Goal: Information Seeking & Learning: Learn about a topic

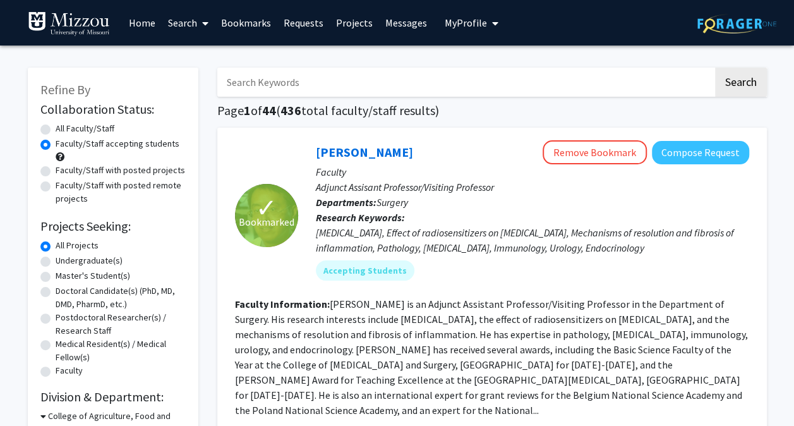
click at [251, 23] on link "Bookmarks" at bounding box center [246, 23] width 63 height 44
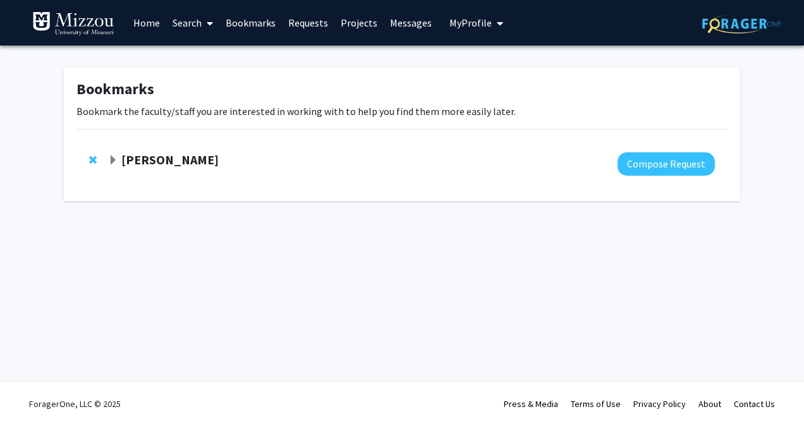
click at [140, 20] on link "Home" at bounding box center [146, 23] width 39 height 44
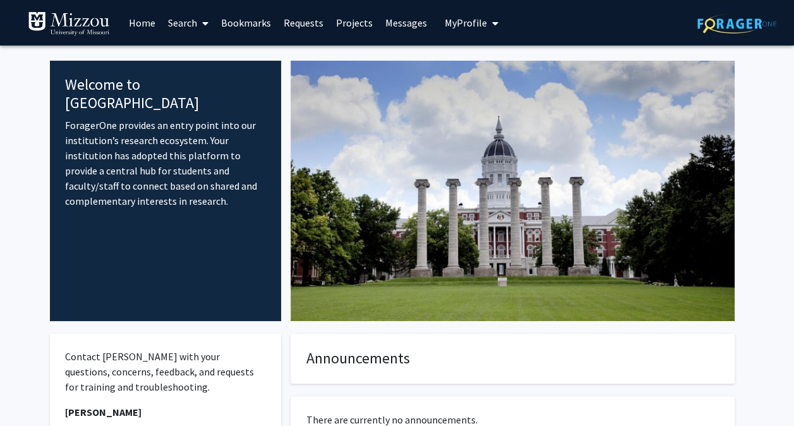
click at [185, 20] on link "Search" at bounding box center [188, 23] width 53 height 44
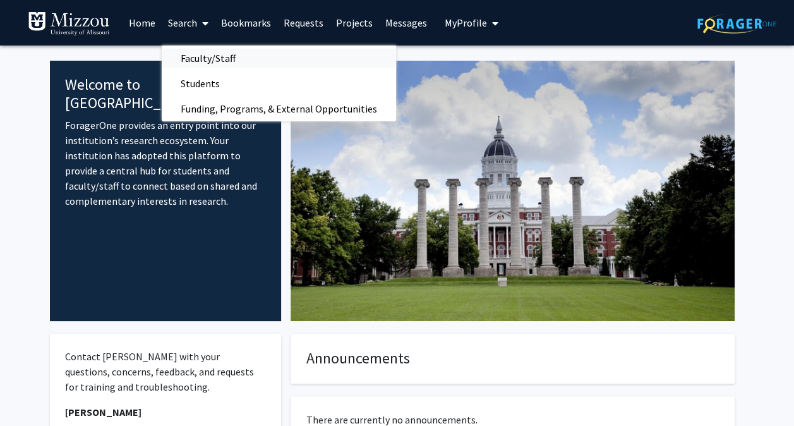
click at [249, 56] on span "Faculty/Staff" at bounding box center [208, 58] width 93 height 25
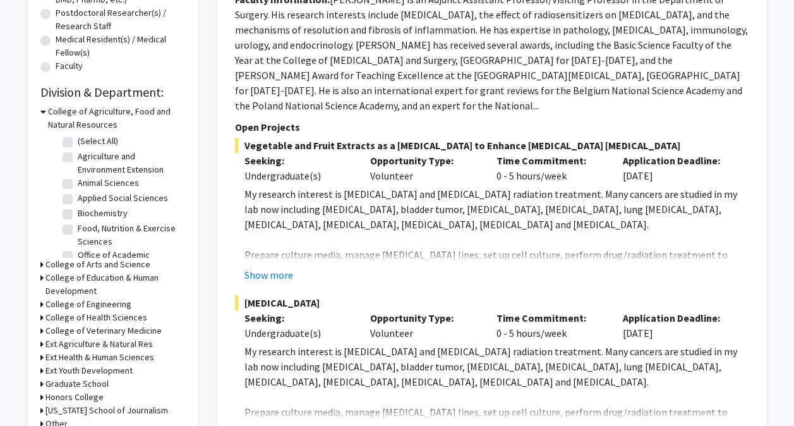
scroll to position [351, 0]
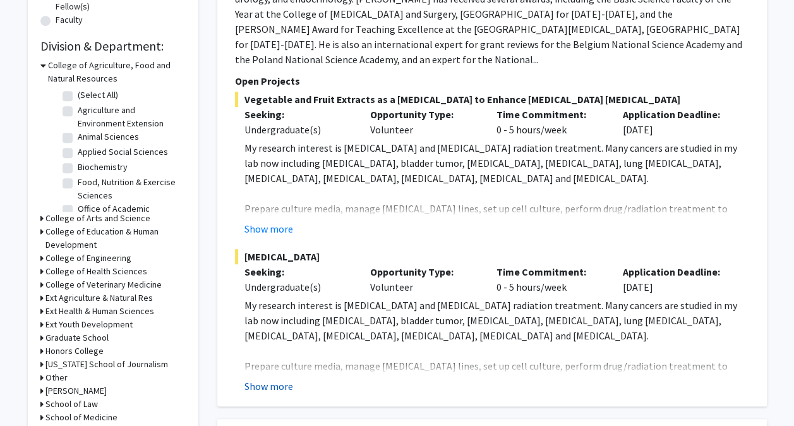
click at [284, 379] on button "Show more" at bounding box center [269, 386] width 49 height 15
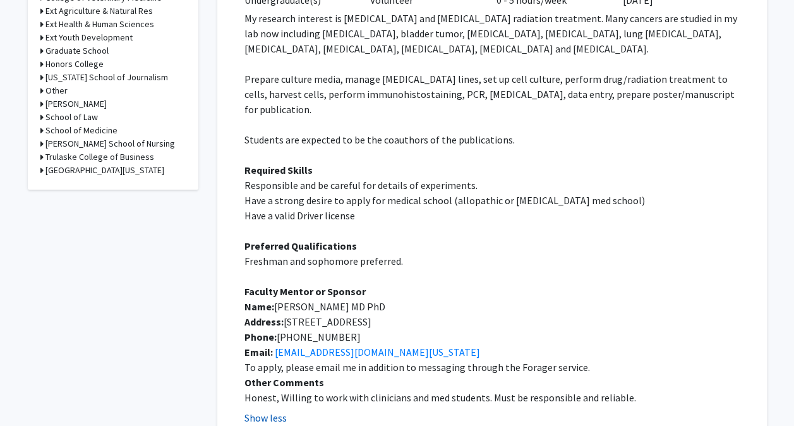
scroll to position [639, 0]
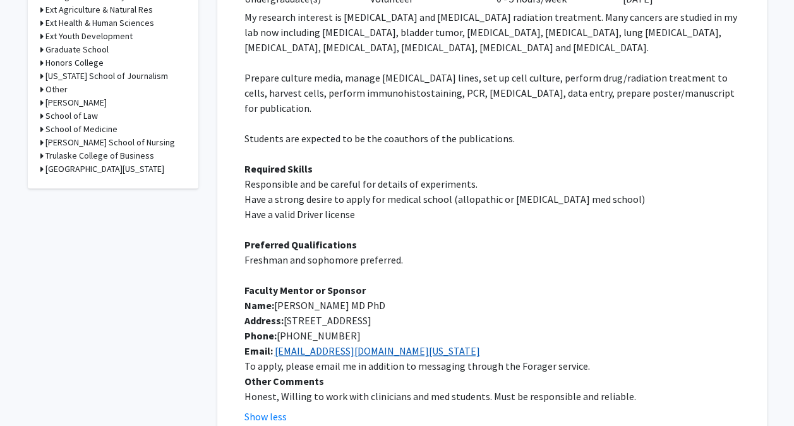
click at [343, 344] on link "[EMAIL_ADDRESS][DOMAIN_NAME][US_STATE]" at bounding box center [377, 350] width 205 height 13
drag, startPoint x: 401, startPoint y: 320, endPoint x: 275, endPoint y: 321, distance: 125.8
click at [275, 343] on p "Email: [EMAIL_ADDRESS][DOMAIN_NAME][US_STATE]" at bounding box center [497, 350] width 505 height 15
copy link "[EMAIL_ADDRESS][DOMAIN_NAME][US_STATE]"
click at [459, 298] on p "Name: [PERSON_NAME] MD PhD" at bounding box center [497, 305] width 505 height 15
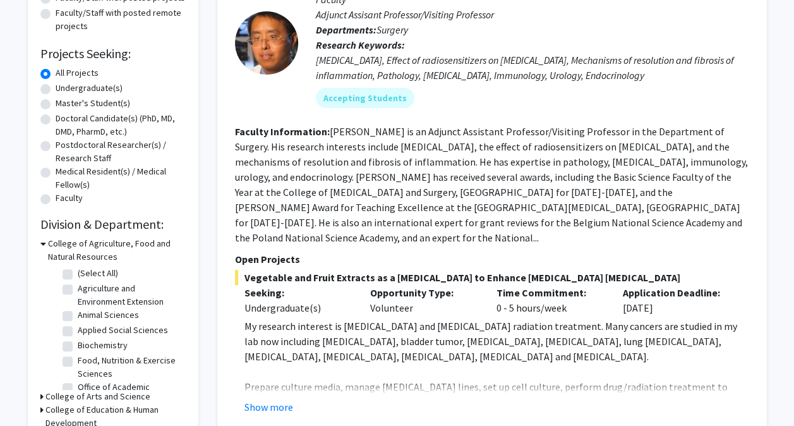
scroll to position [128, 0]
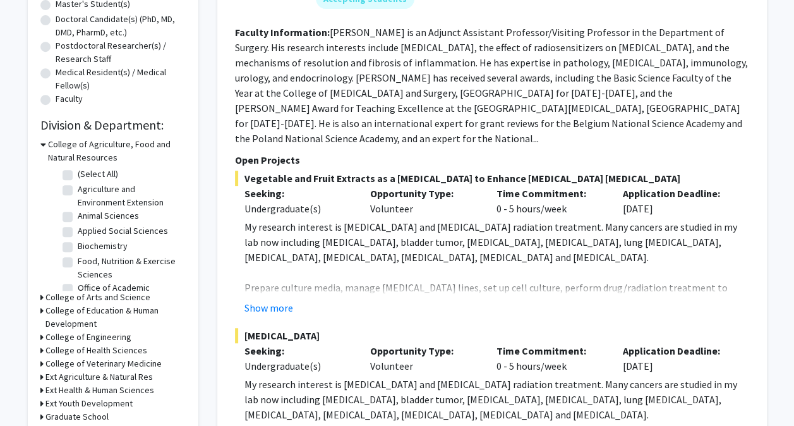
scroll to position [315, 0]
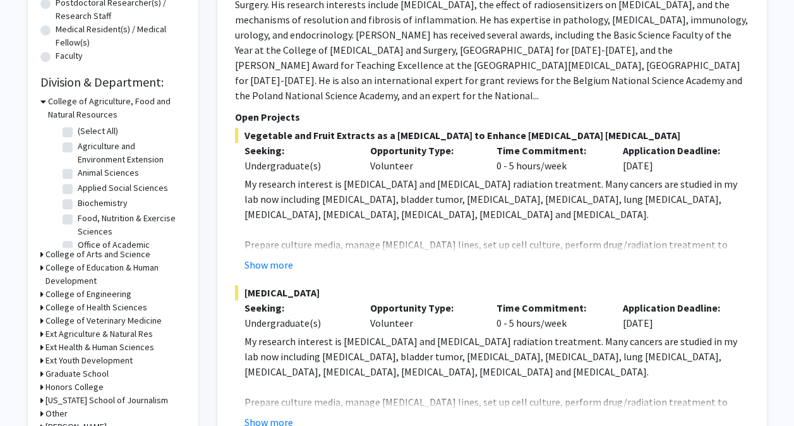
click at [42, 267] on icon at bounding box center [41, 267] width 3 height 13
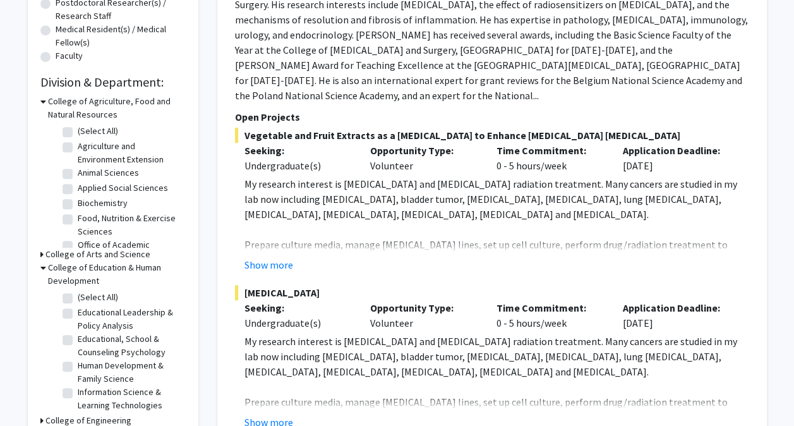
click at [42, 254] on icon at bounding box center [41, 254] width 3 height 13
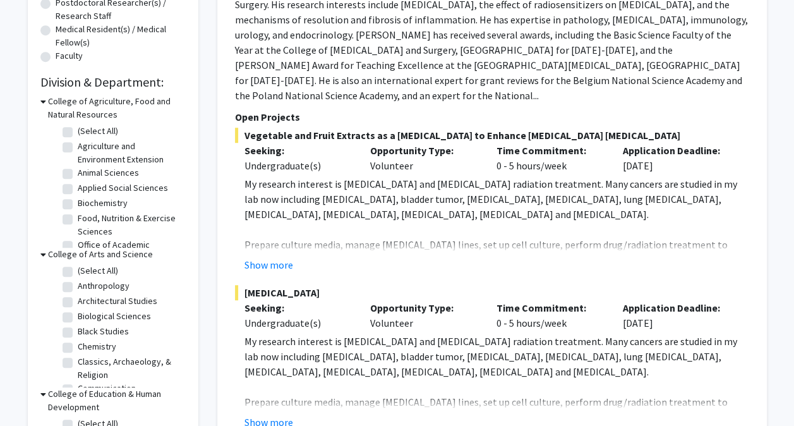
click at [43, 254] on icon at bounding box center [43, 254] width 6 height 13
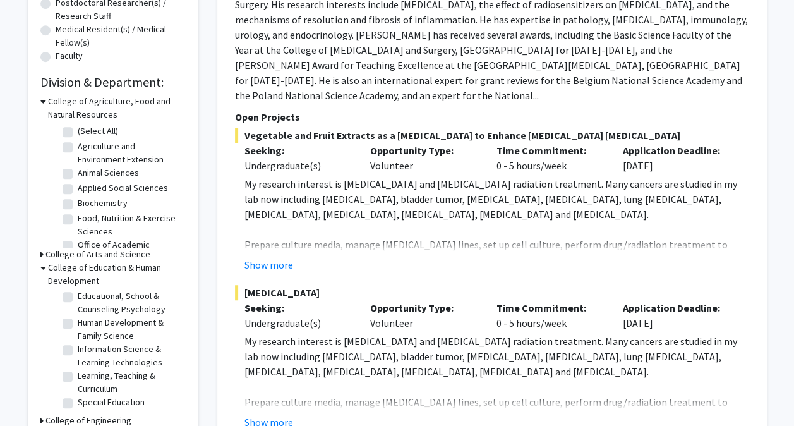
click at [80, 252] on h3 "College of Arts and Science" at bounding box center [98, 254] width 105 height 13
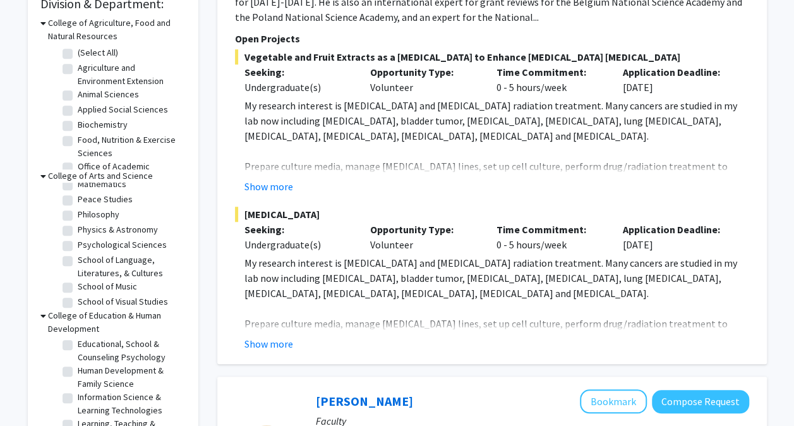
scroll to position [291, 0]
click at [152, 249] on label "Psychological Sciences" at bounding box center [122, 242] width 89 height 13
click at [86, 244] on input "Psychological Sciences" at bounding box center [82, 240] width 8 height 8
checkbox input "true"
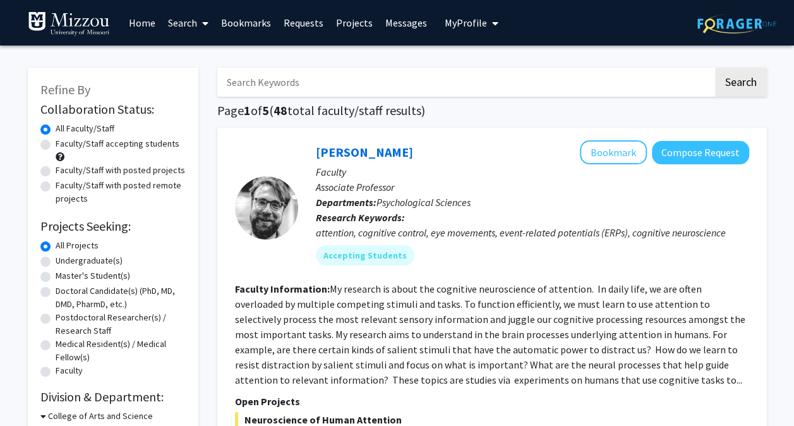
click at [339, 336] on fg-read-more "My research is about the cognitive neuroscience of attention. In daily life, we…" at bounding box center [490, 335] width 511 height 104
click at [141, 171] on label "Faculty/Staff with posted projects" at bounding box center [121, 170] width 130 height 13
click at [64, 171] on input "Faculty/Staff with posted projects" at bounding box center [60, 168] width 8 height 8
radio input "true"
click at [156, 188] on label "Faculty/Staff with posted remote projects" at bounding box center [121, 192] width 130 height 27
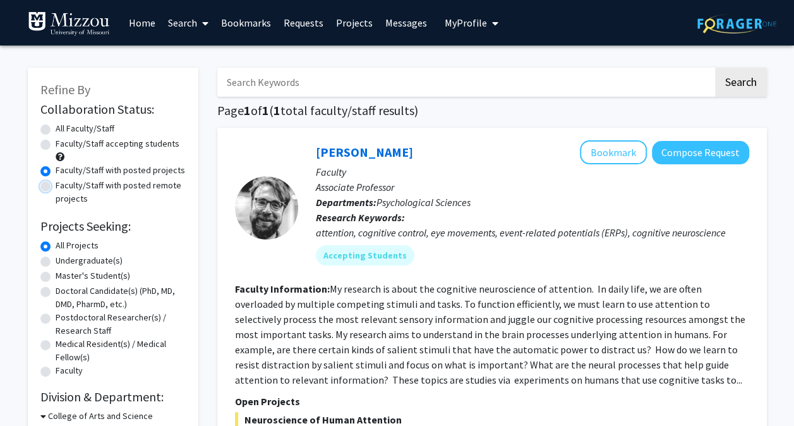
click at [64, 187] on input "Faculty/Staff with posted remote projects" at bounding box center [60, 183] width 8 height 8
radio input "true"
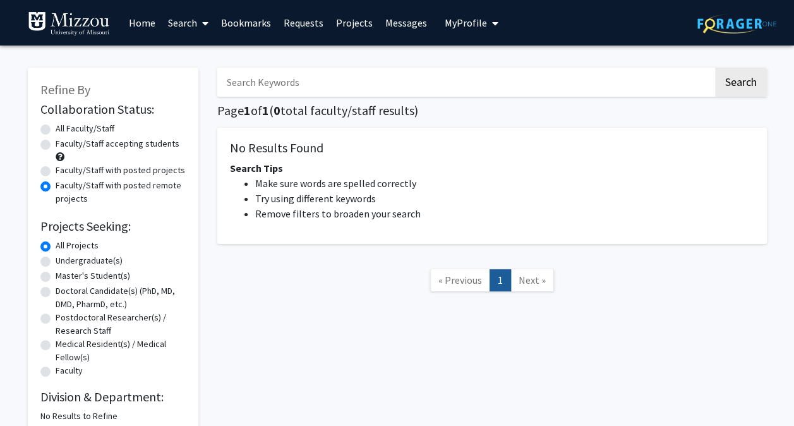
click at [145, 143] on label "Faculty/Staff accepting students" at bounding box center [118, 143] width 124 height 13
click at [64, 143] on input "Faculty/Staff accepting students" at bounding box center [60, 141] width 8 height 8
radio input "true"
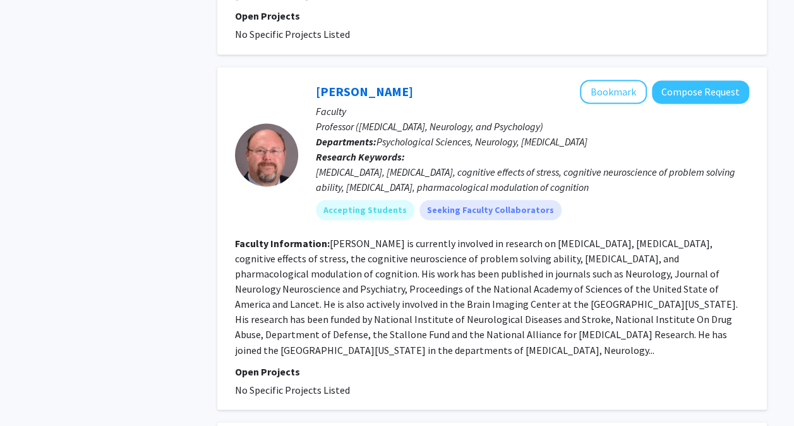
scroll to position [839, 0]
click at [618, 80] on button "Bookmark" at bounding box center [613, 92] width 67 height 24
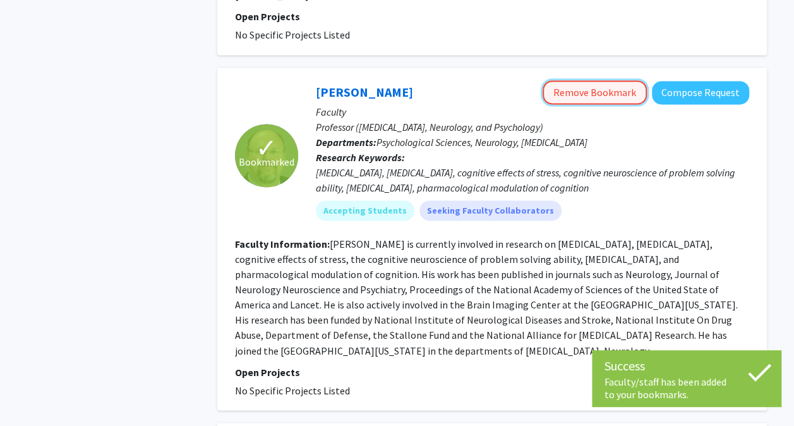
click at [618, 80] on button "Remove Bookmark" at bounding box center [595, 92] width 104 height 24
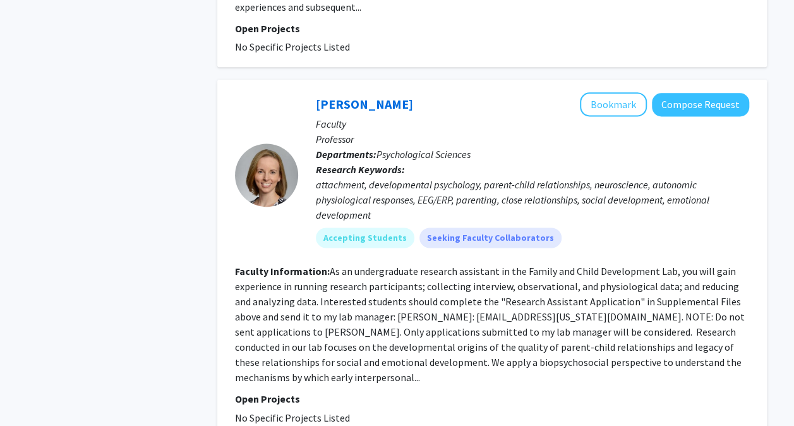
scroll to position [3257, 0]
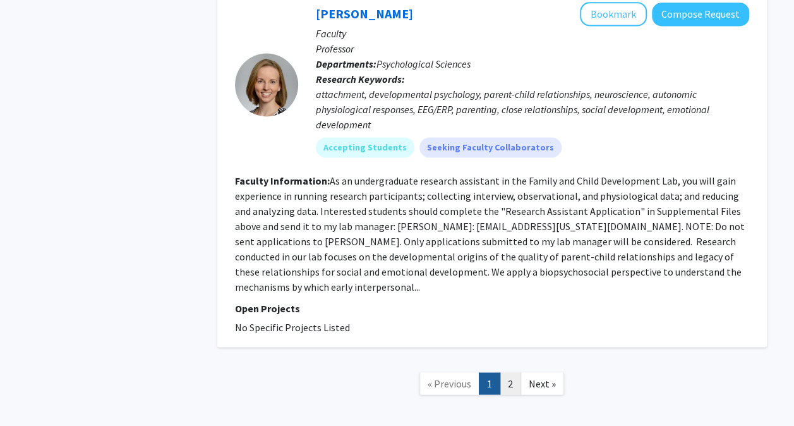
click at [512, 372] on link "2" at bounding box center [510, 383] width 21 height 22
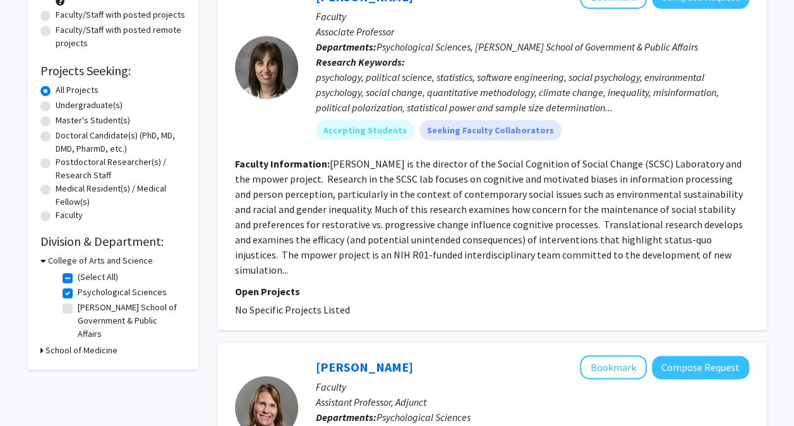
scroll to position [156, 0]
click at [130, 295] on label "Psychological Sciences" at bounding box center [122, 291] width 89 height 13
click at [86, 293] on input "Psychological Sciences" at bounding box center [82, 289] width 8 height 8
checkbox input "false"
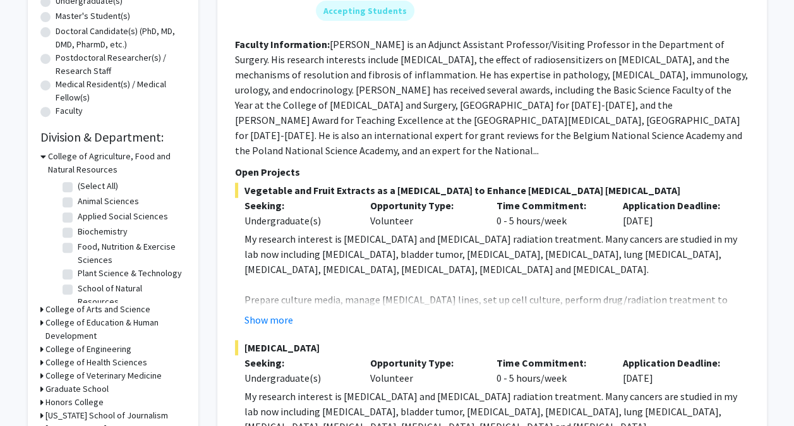
scroll to position [260, 0]
click at [123, 310] on h3 "College of Arts and Science" at bounding box center [98, 308] width 105 height 13
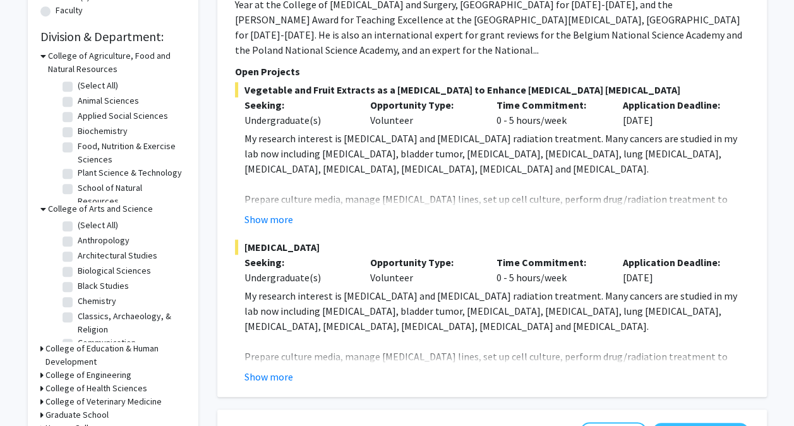
scroll to position [363, 0]
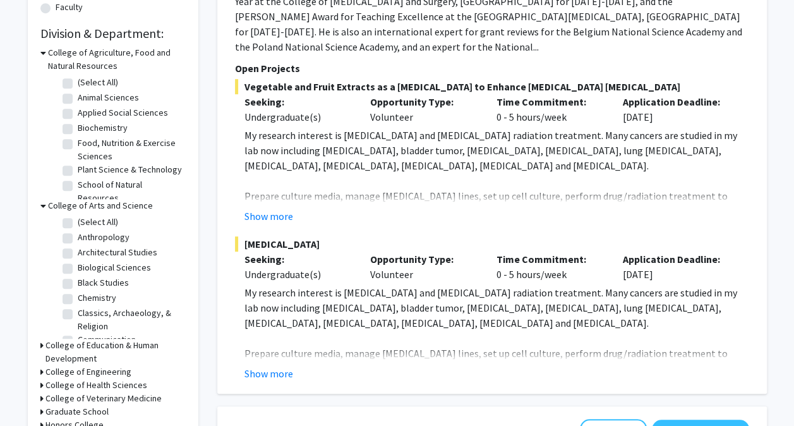
click at [137, 263] on label "Biological Sciences" at bounding box center [114, 267] width 73 height 13
click at [86, 263] on input "Biological Sciences" at bounding box center [82, 265] width 8 height 8
checkbox input "true"
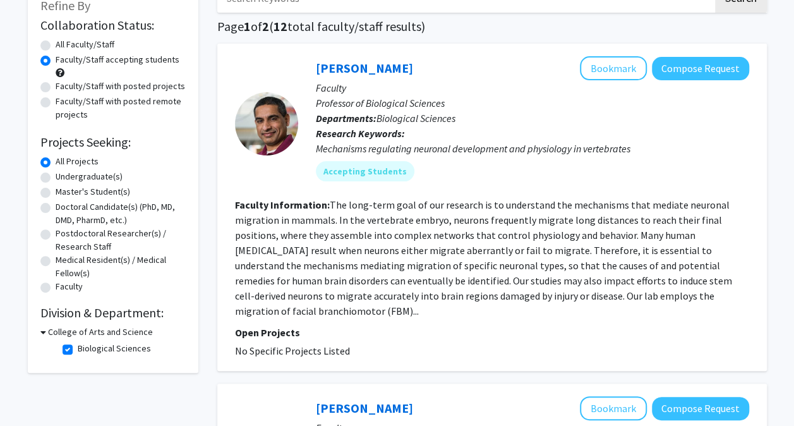
scroll to position [86, 0]
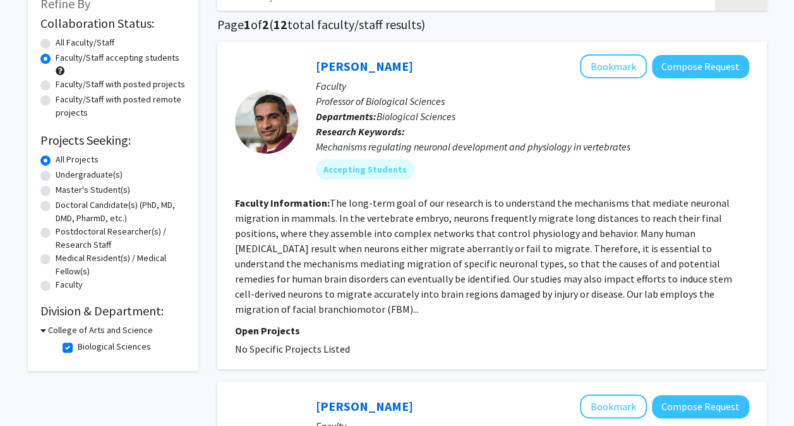
click at [78, 348] on label "Biological Sciences" at bounding box center [114, 346] width 73 height 13
click at [78, 348] on input "Biological Sciences" at bounding box center [82, 344] width 8 height 8
checkbox input "false"
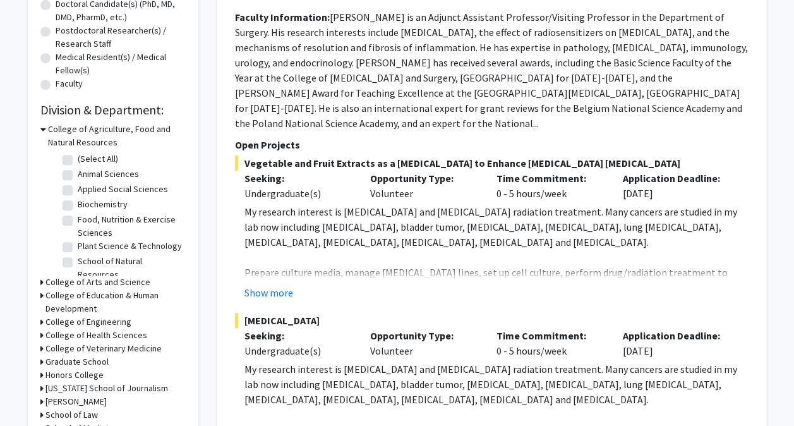
scroll to position [287, 0]
click at [131, 334] on h3 "College of Health Sciences" at bounding box center [97, 335] width 102 height 13
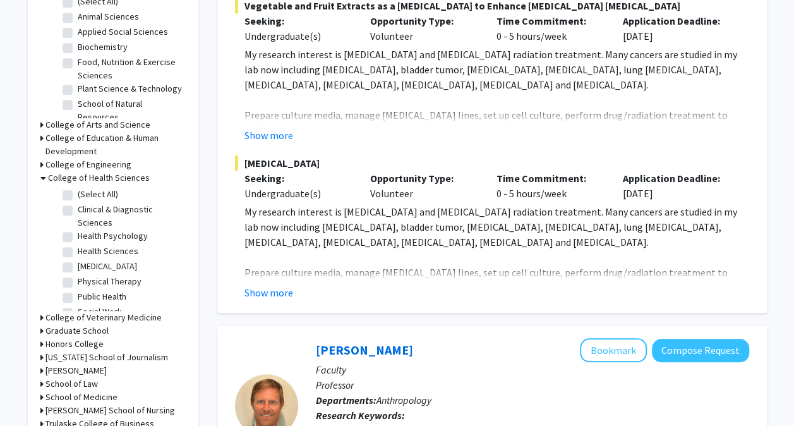
scroll to position [444, 0]
click at [101, 195] on label "(Select All)" at bounding box center [98, 194] width 40 height 13
click at [86, 195] on input "(Select All)" at bounding box center [82, 192] width 8 height 8
checkbox input "true"
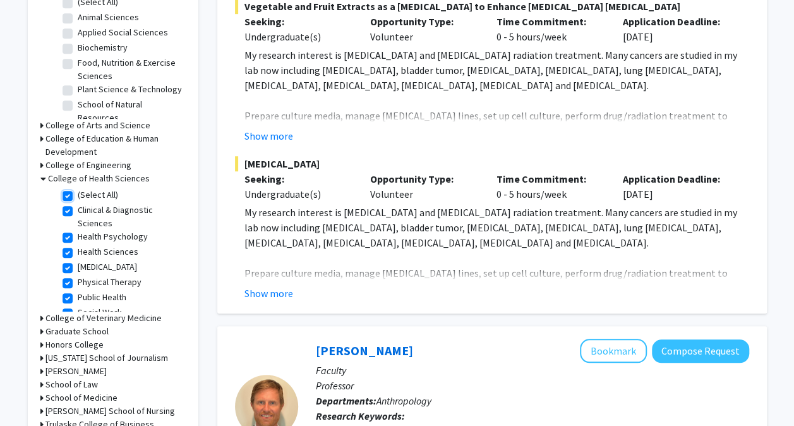
checkbox input "true"
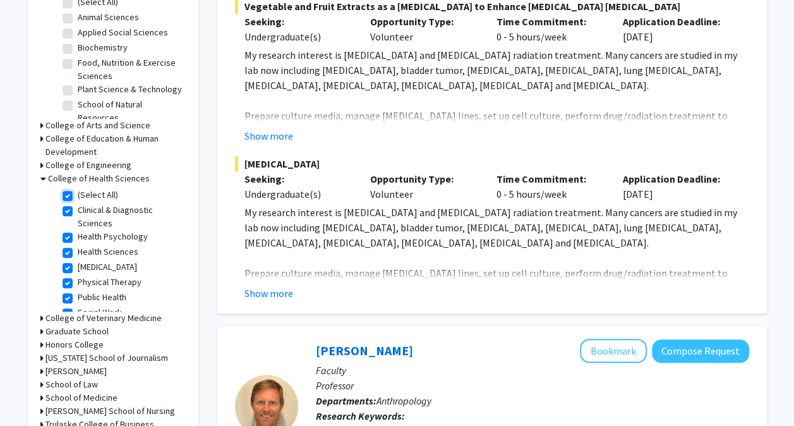
checkbox input "true"
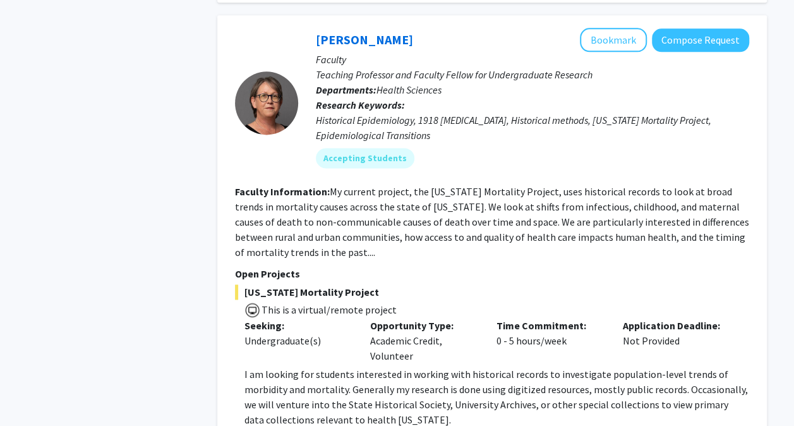
scroll to position [764, 0]
click at [624, 49] on button "Bookmark" at bounding box center [613, 40] width 67 height 24
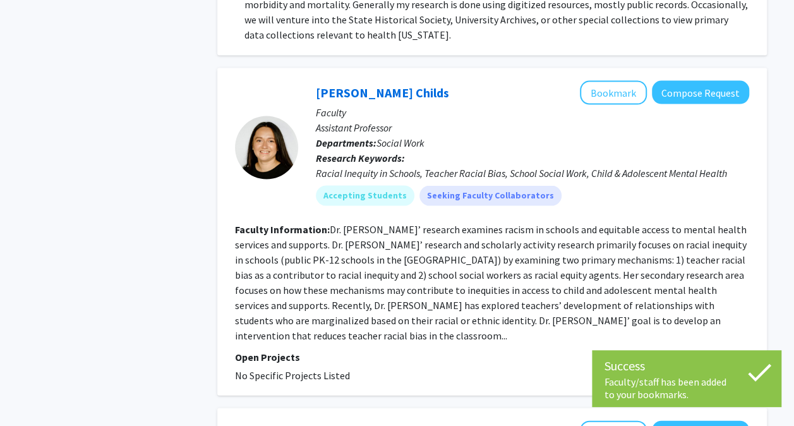
scroll to position [1169, 0]
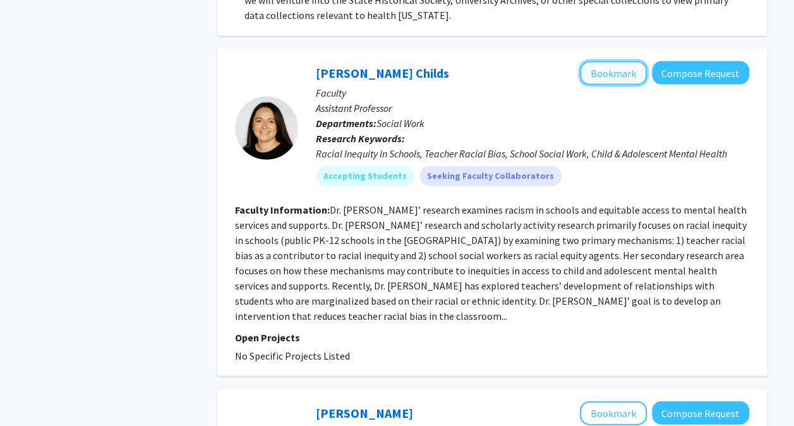
click at [617, 68] on button "Bookmark" at bounding box center [613, 73] width 67 height 24
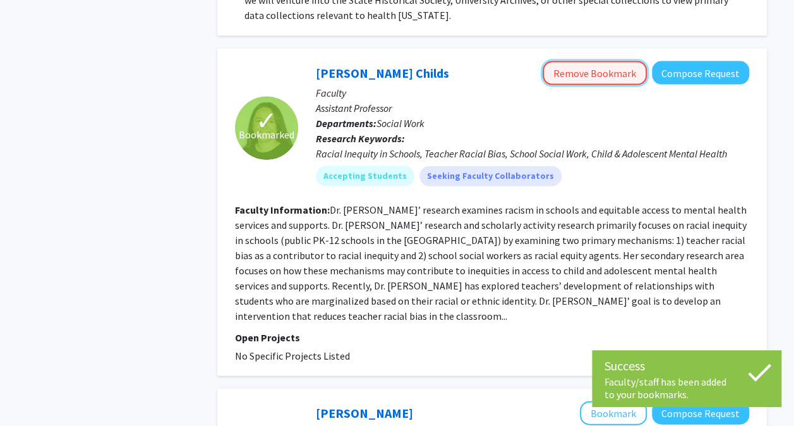
click at [617, 68] on button "Remove Bookmark" at bounding box center [595, 73] width 104 height 24
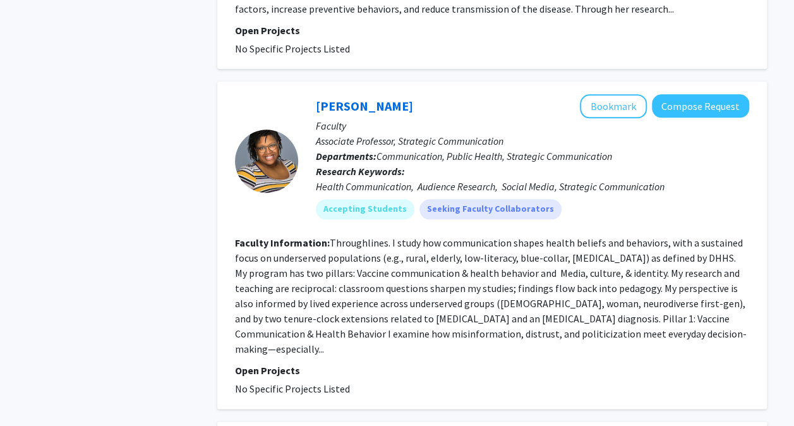
scroll to position [3068, 0]
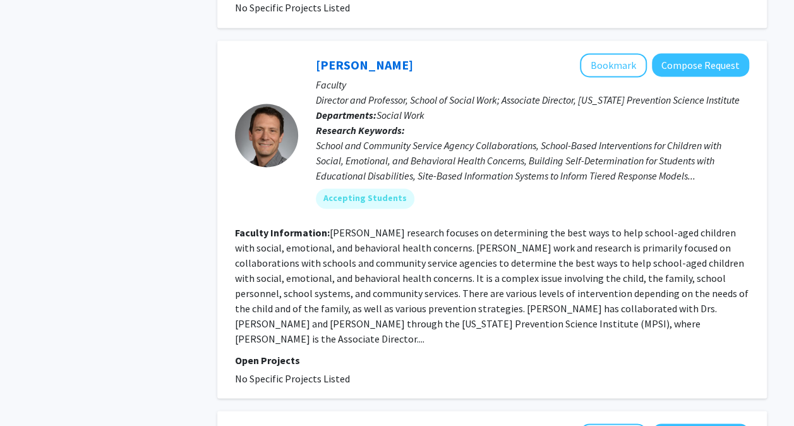
click at [698, 352] on p "Open Projects" at bounding box center [492, 359] width 514 height 15
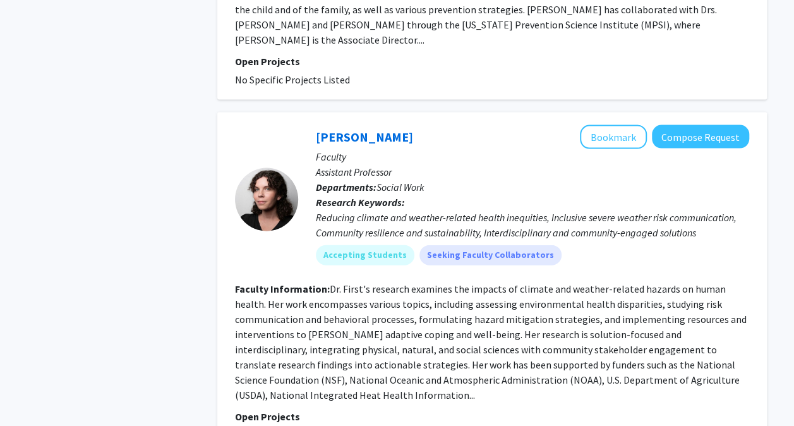
scroll to position [3730, 0]
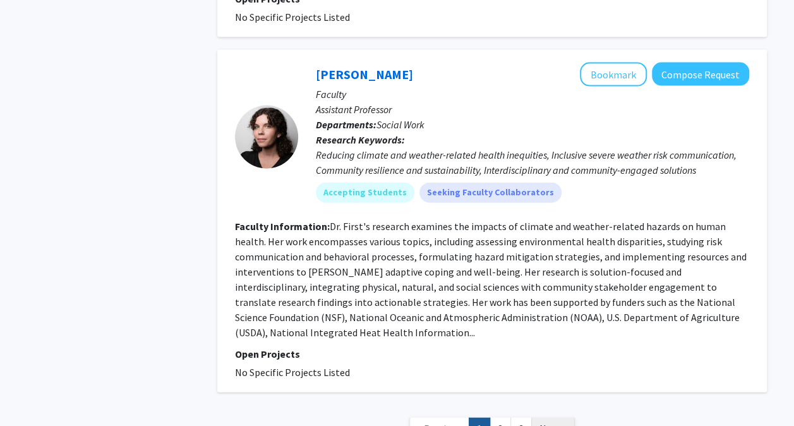
click at [561, 422] on span "Next »" at bounding box center [553, 428] width 27 height 13
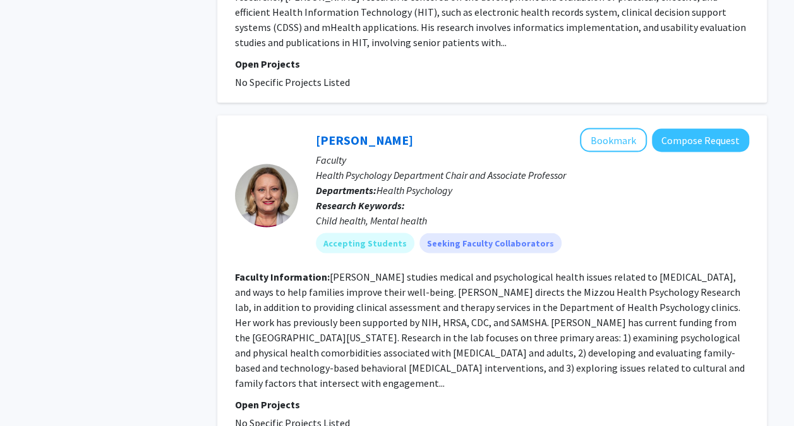
scroll to position [1095, 0]
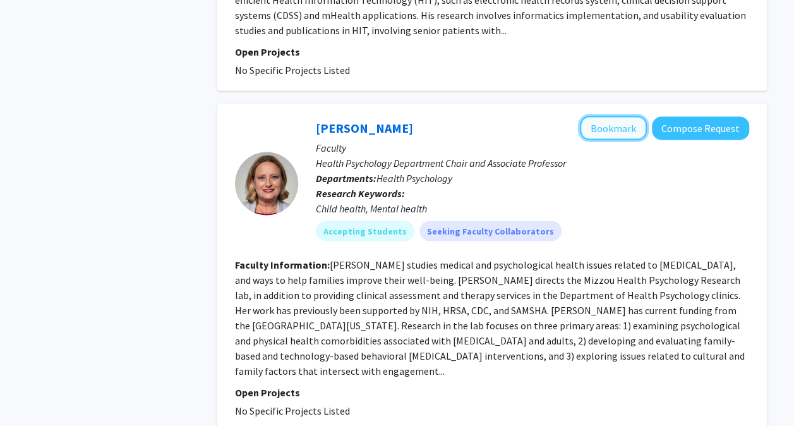
click at [611, 116] on button "Bookmark" at bounding box center [613, 128] width 67 height 24
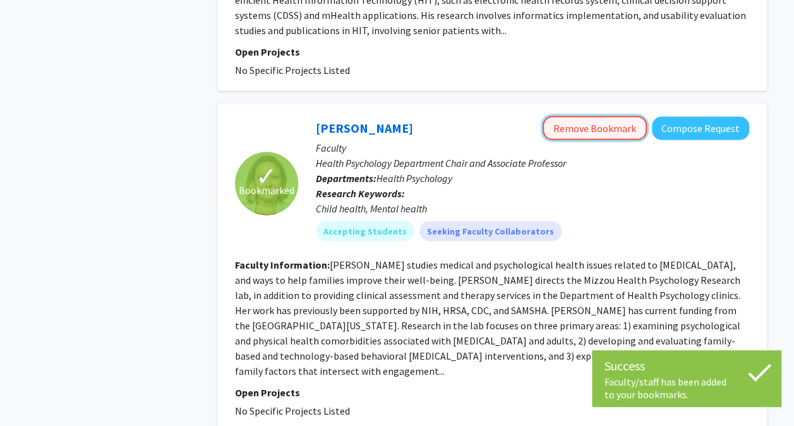
click at [611, 116] on button "Remove Bookmark" at bounding box center [595, 128] width 104 height 24
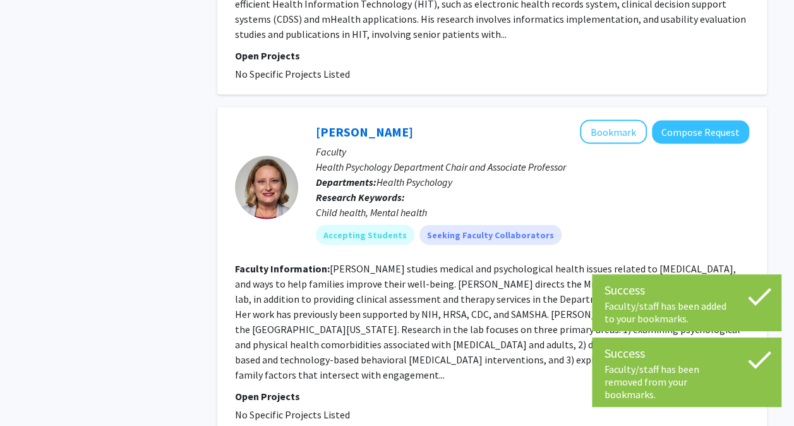
scroll to position [1090, 0]
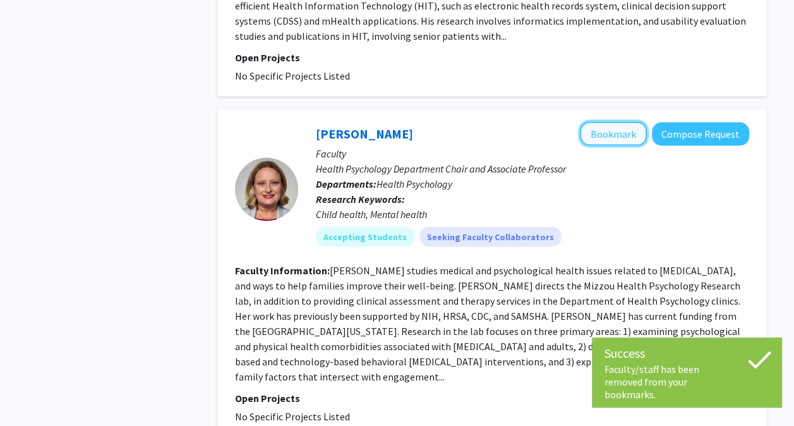
click at [611, 121] on button "Bookmark" at bounding box center [613, 133] width 67 height 24
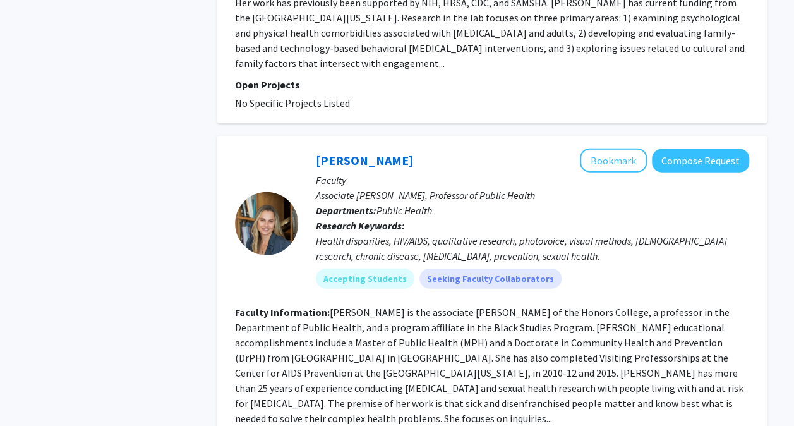
scroll to position [1403, 0]
click at [609, 148] on button "Bookmark" at bounding box center [613, 160] width 67 height 24
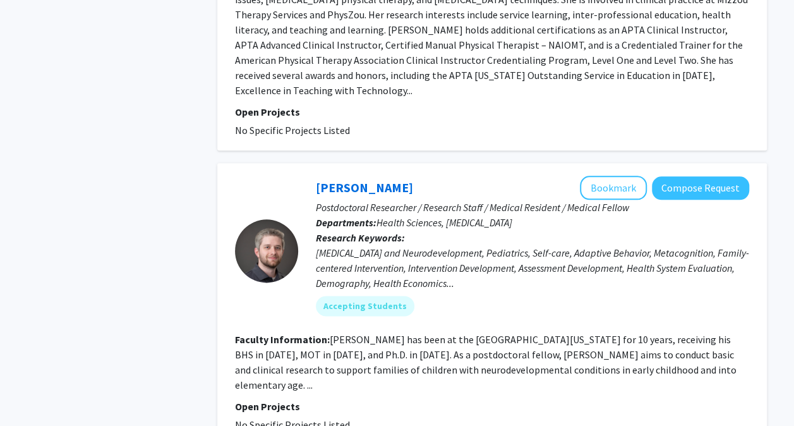
scroll to position [3031, 0]
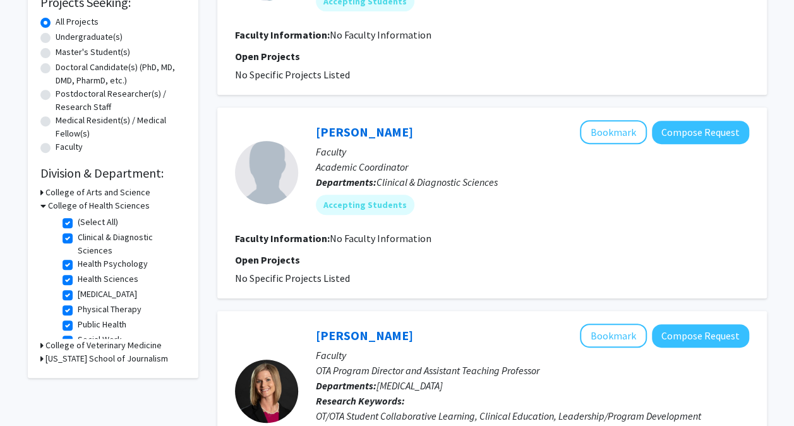
scroll to position [262, 0]
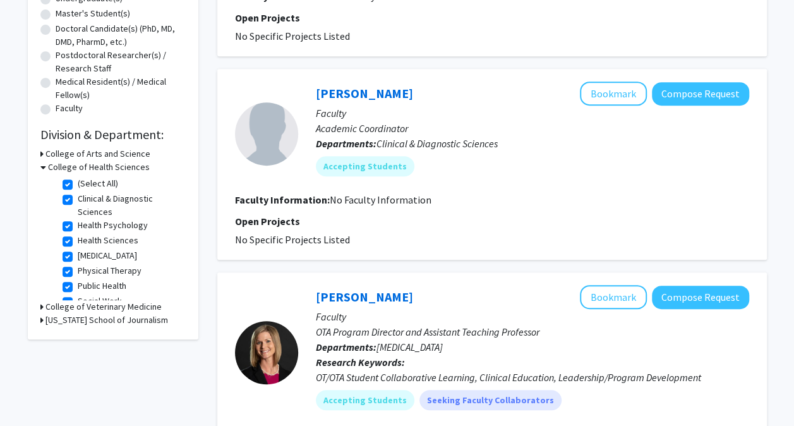
click at [100, 178] on label "(Select All)" at bounding box center [98, 183] width 40 height 13
click at [86, 178] on input "(Select All)" at bounding box center [82, 181] width 8 height 8
checkbox input "false"
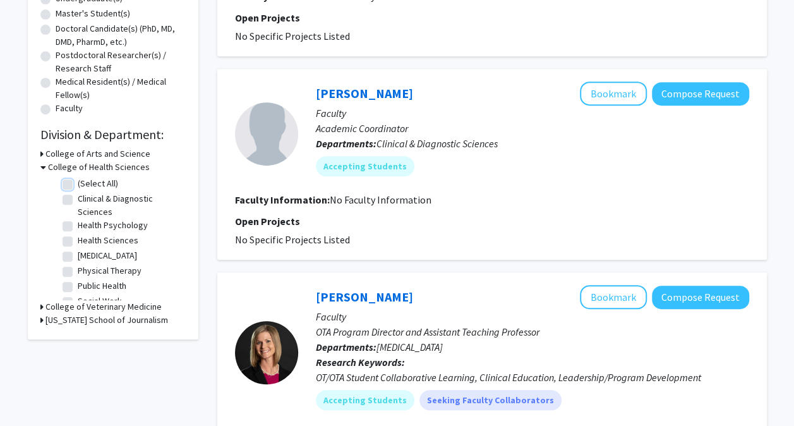
checkbox input "false"
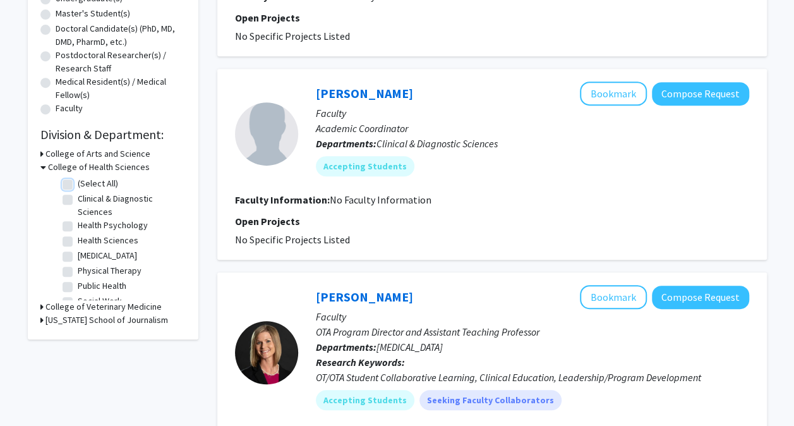
checkbox input "false"
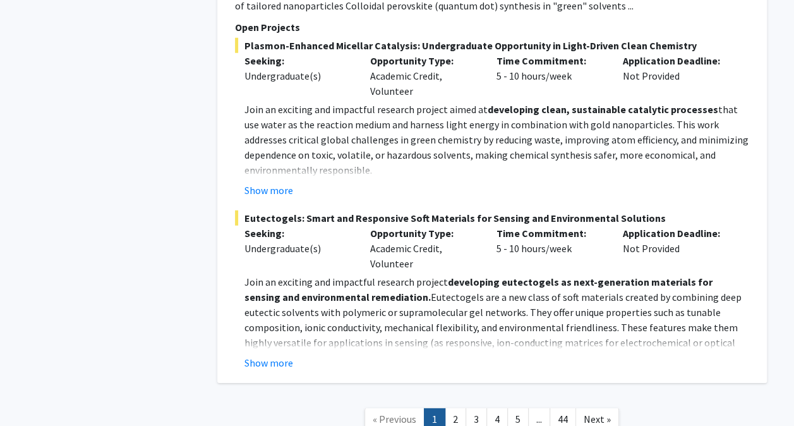
scroll to position [6506, 0]
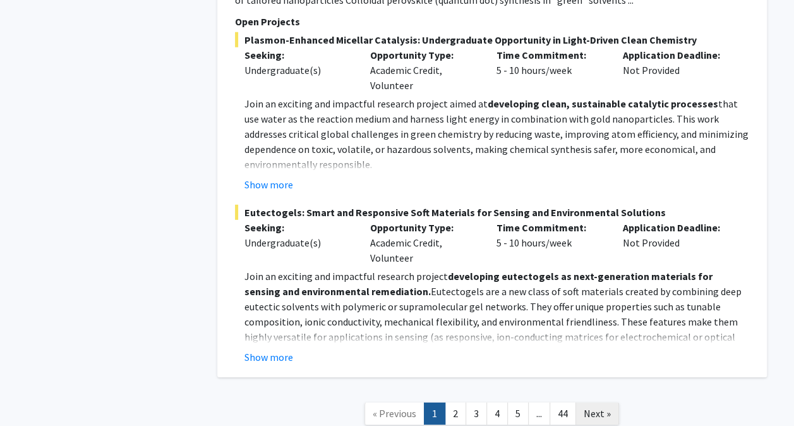
click at [598, 407] on span "Next »" at bounding box center [597, 413] width 27 height 13
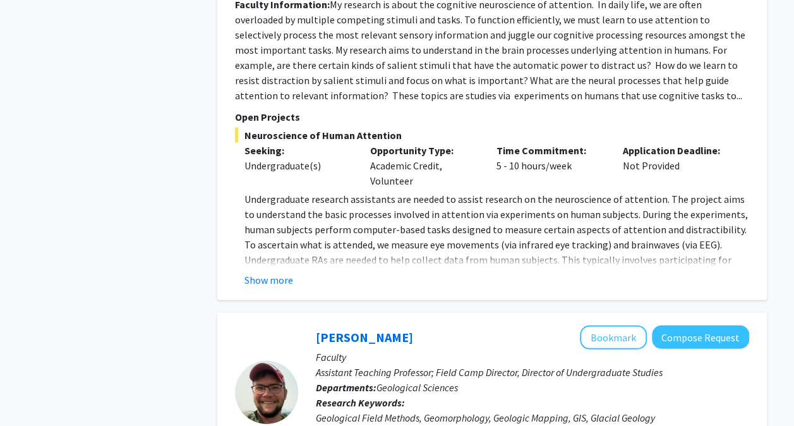
scroll to position [4020, 0]
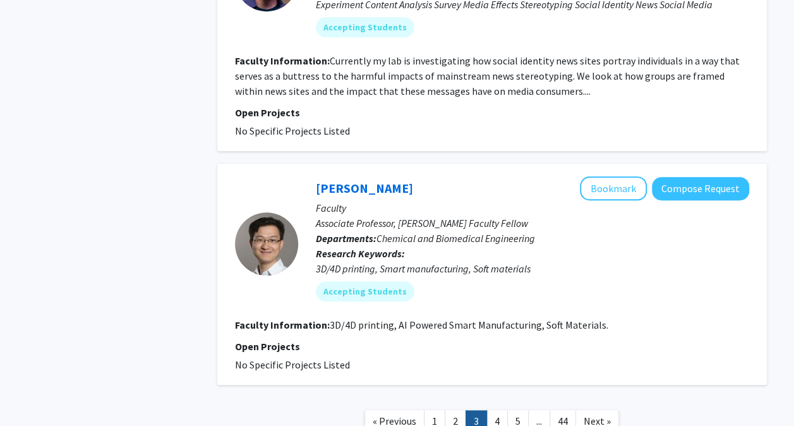
scroll to position [2759, 0]
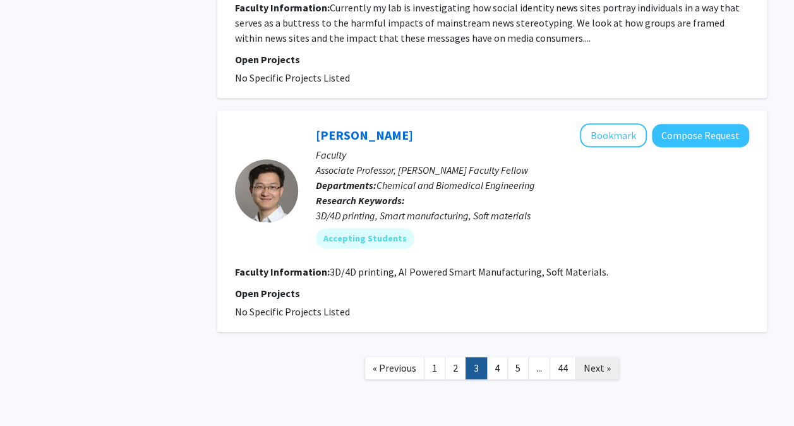
click at [600, 362] on span "Next »" at bounding box center [597, 368] width 27 height 13
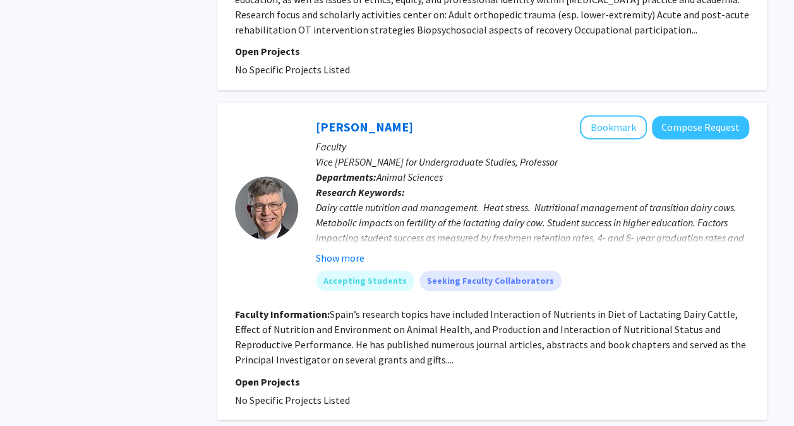
scroll to position [809, 0]
